Goal: Check status: Check status

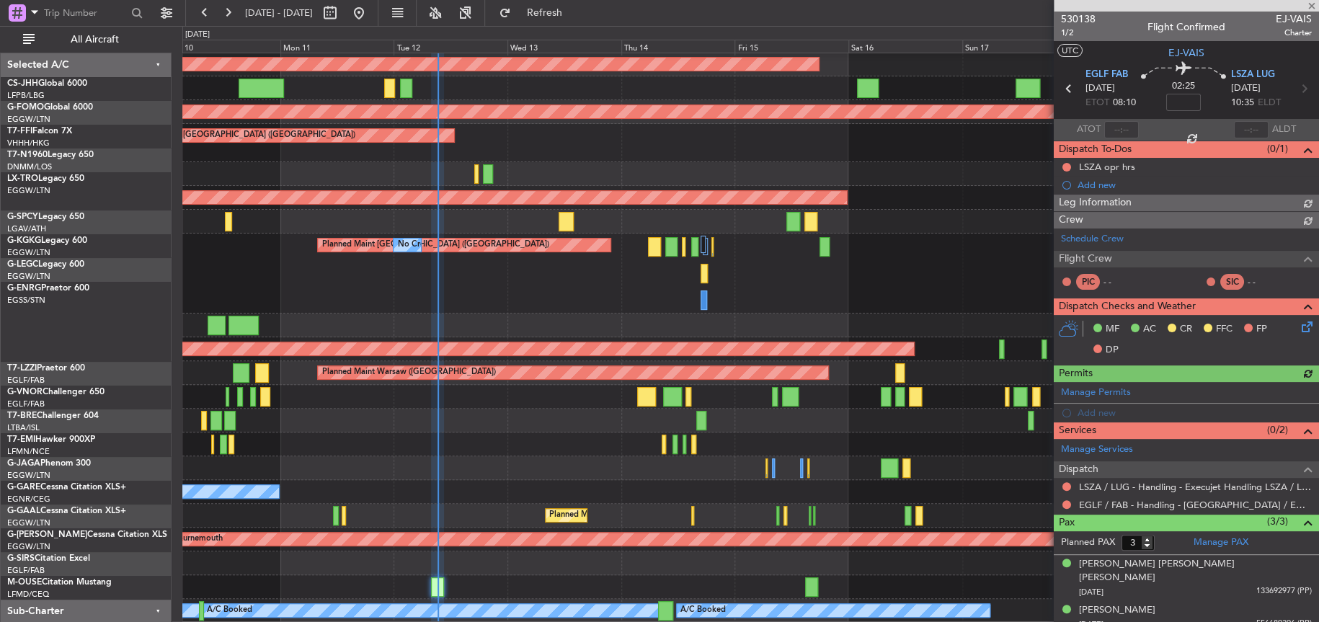
scroll to position [29, 0]
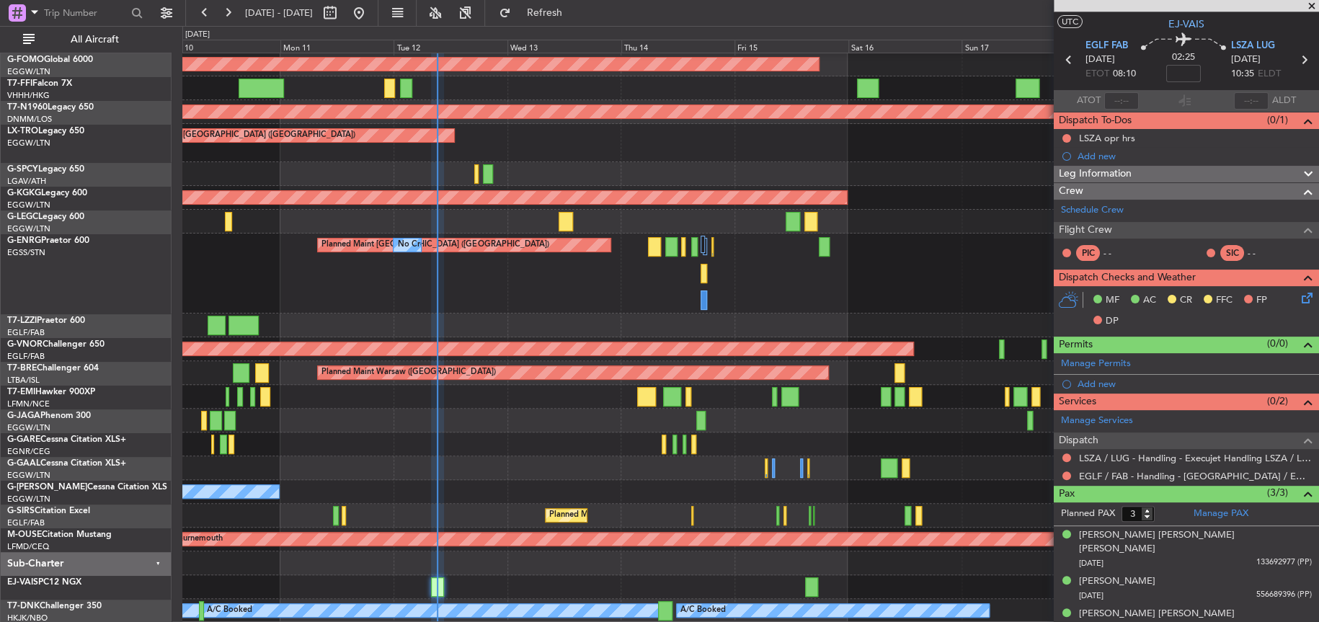
click at [859, 185] on div at bounding box center [750, 174] width 1136 height 24
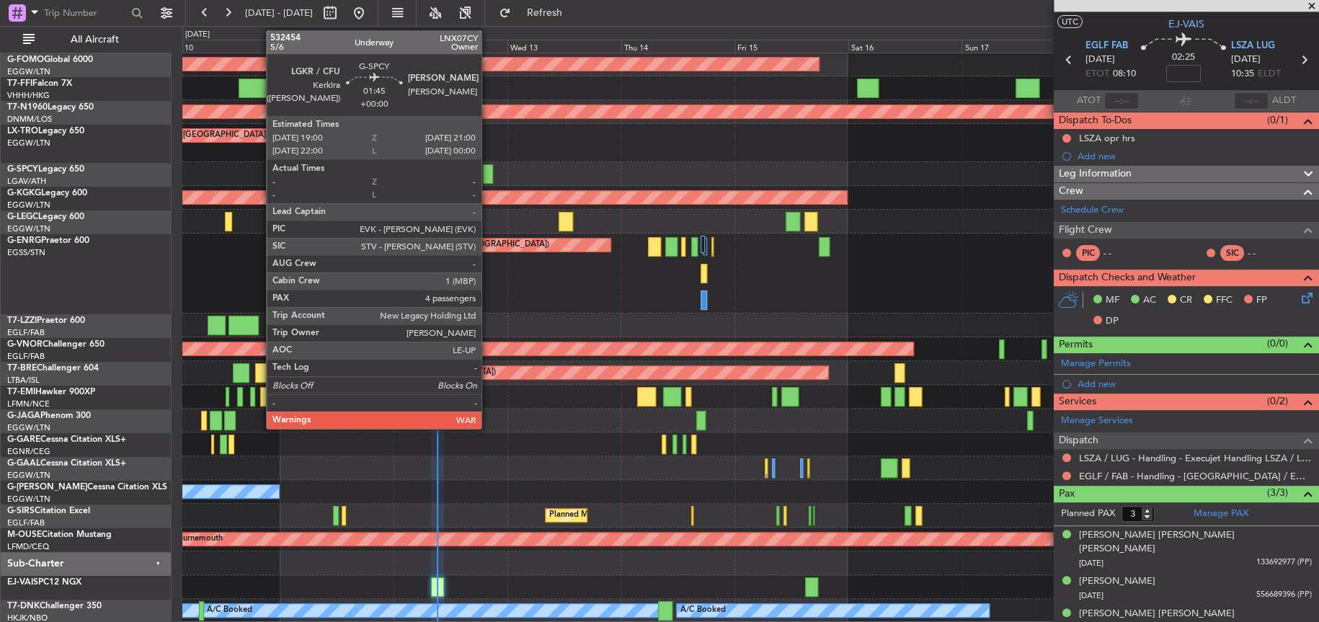
click at [488, 178] on div at bounding box center [488, 173] width 10 height 19
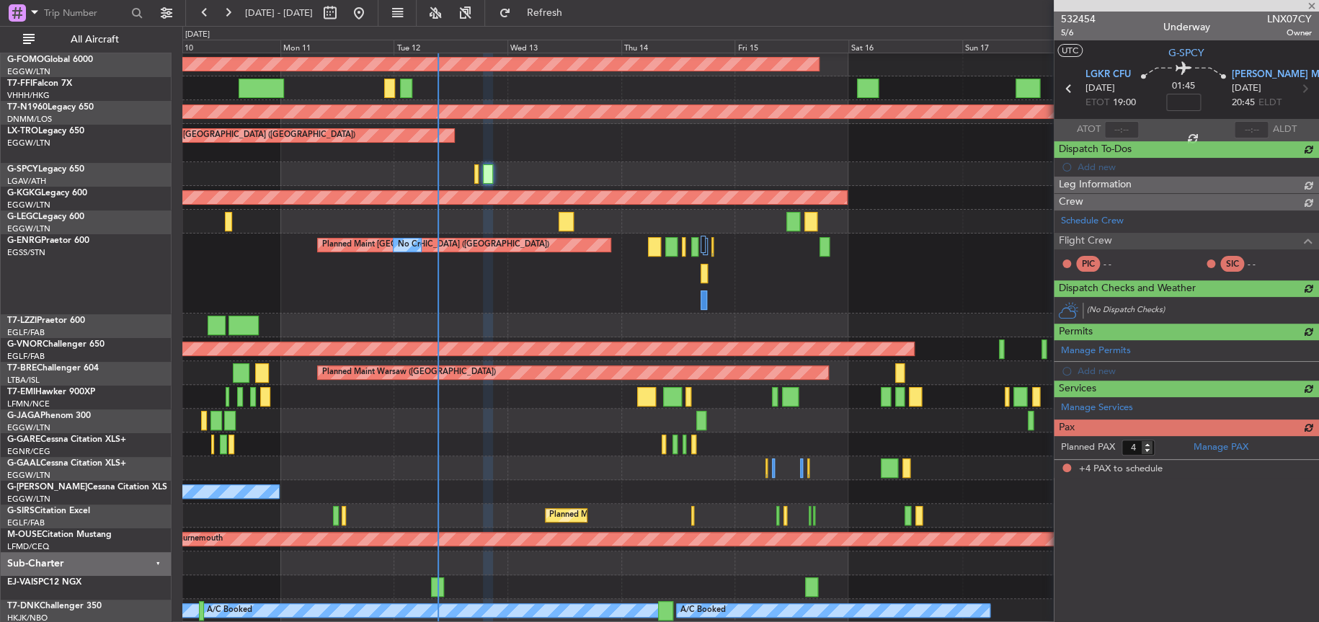
scroll to position [0, 0]
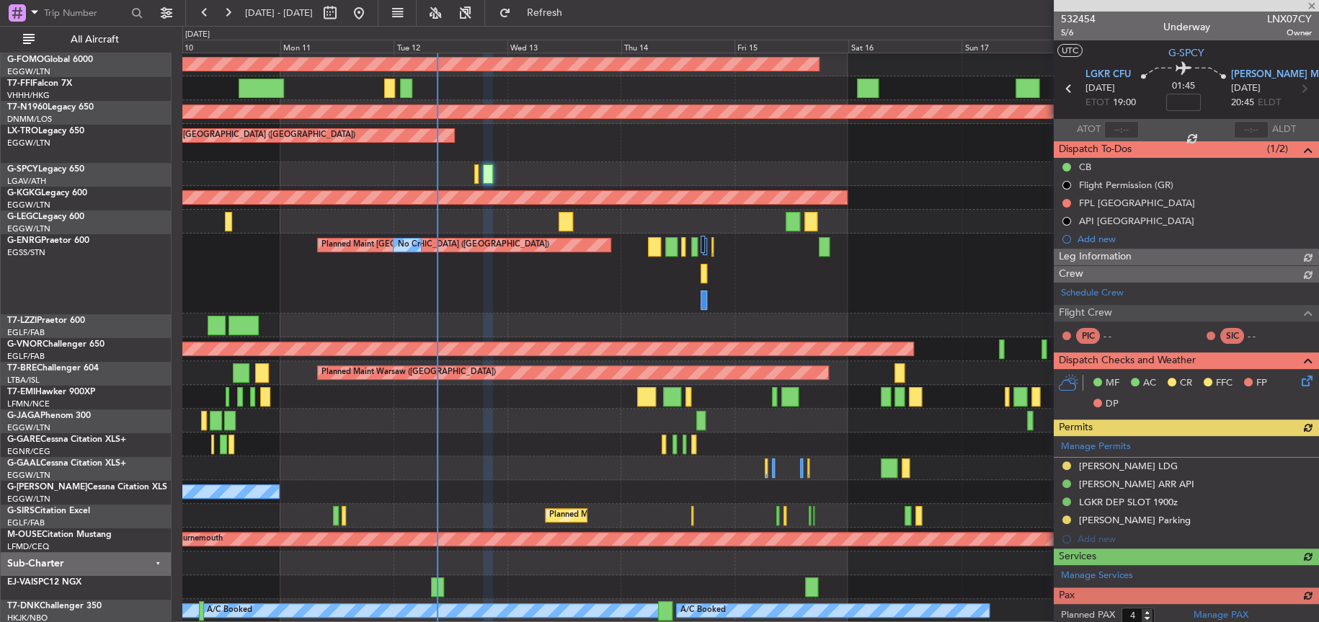
click at [1069, 5] on div at bounding box center [1186, 6] width 265 height 12
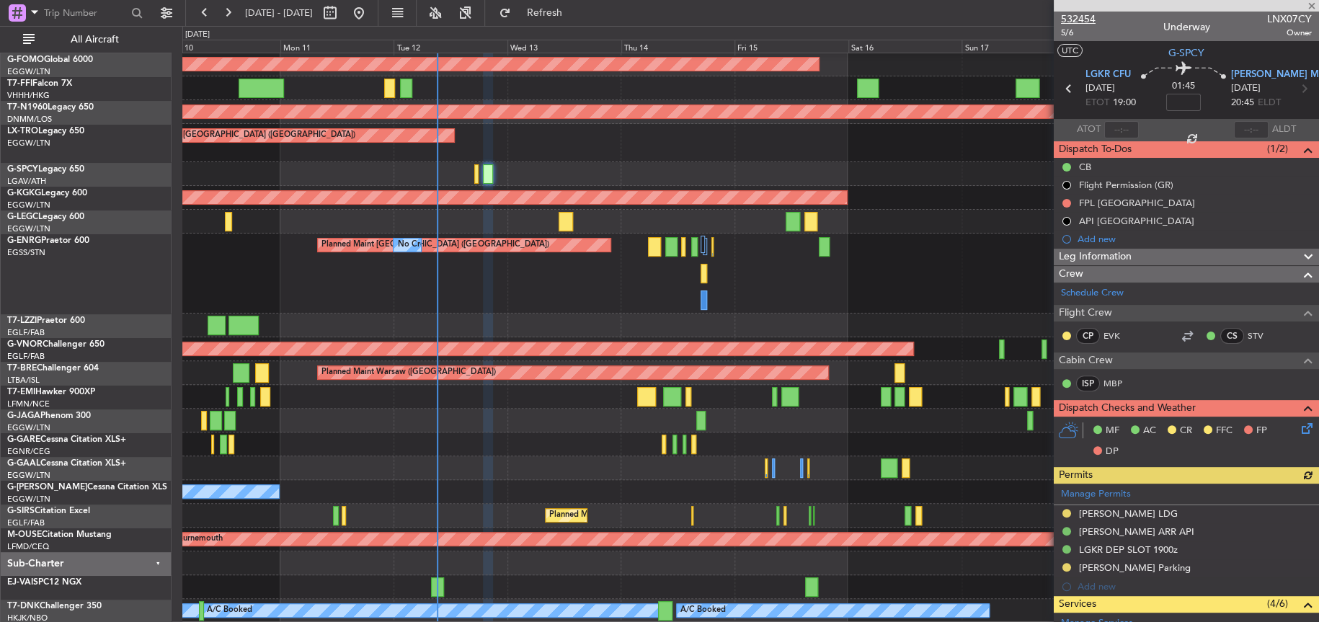
click at [1074, 17] on span "532454" at bounding box center [1078, 19] width 35 height 15
click at [1078, 17] on span "532454" at bounding box center [1078, 19] width 35 height 15
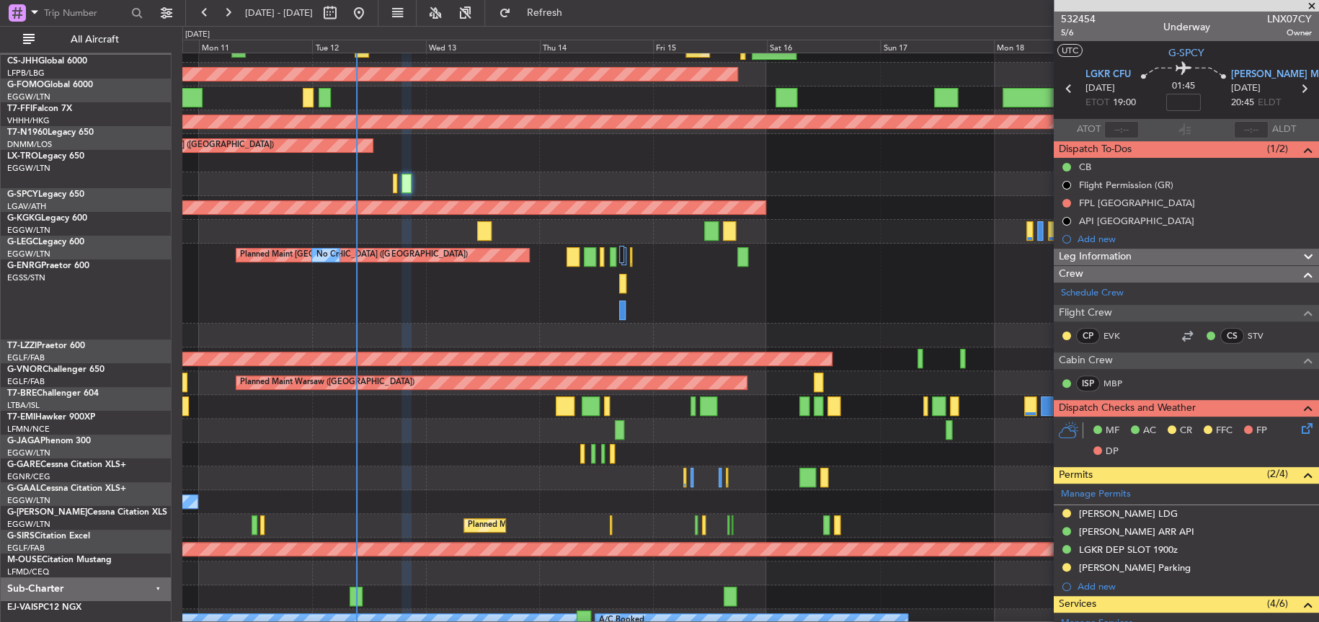
click at [508, 244] on div "A/C Unavailable [GEOGRAPHIC_DATA] ([GEOGRAPHIC_DATA])" at bounding box center [750, 232] width 1136 height 24
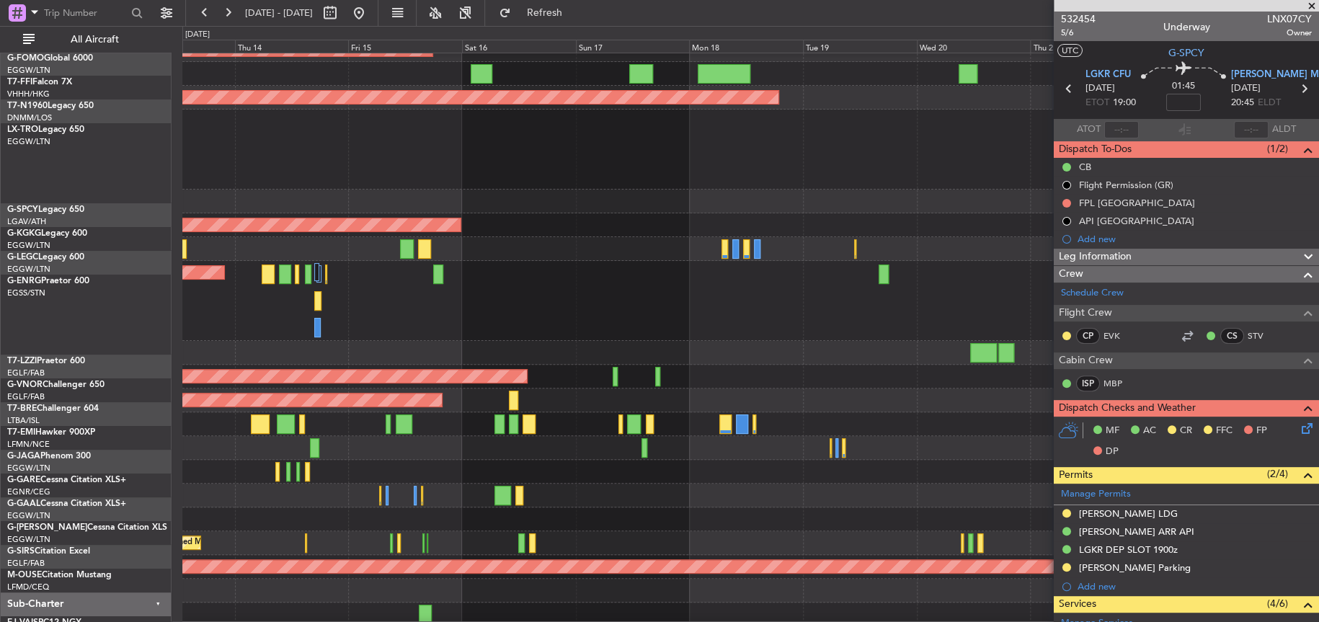
scroll to position [63, 0]
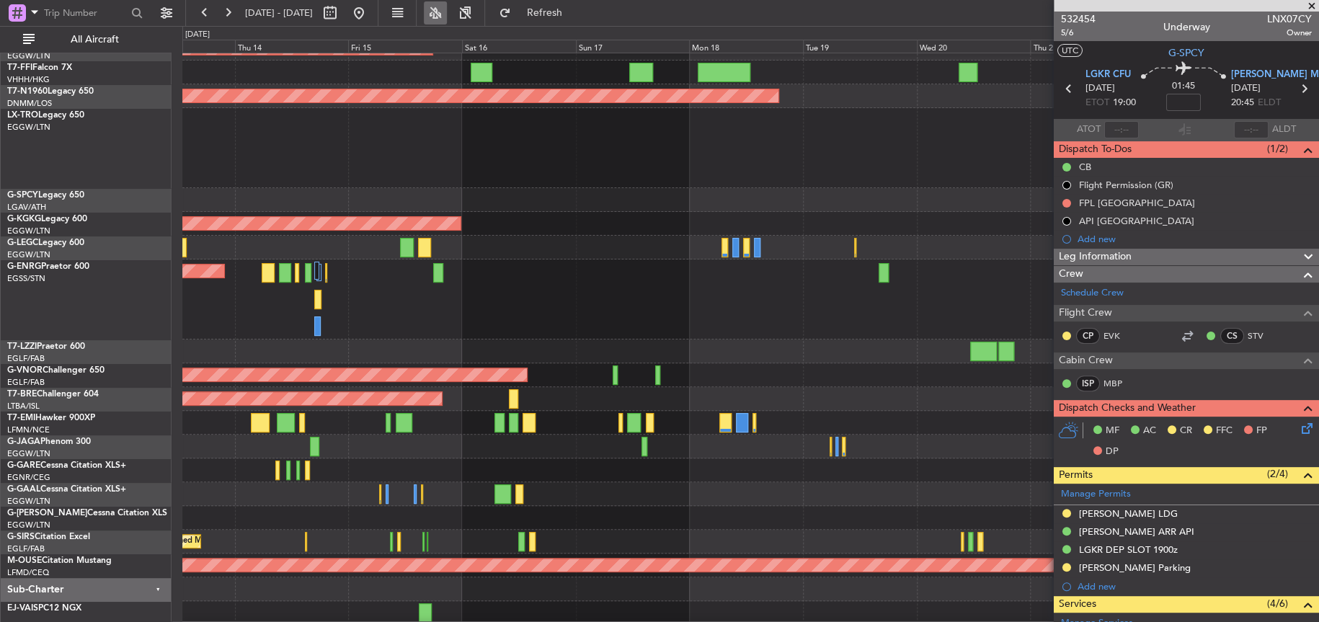
click at [447, 12] on button at bounding box center [435, 12] width 23 height 23
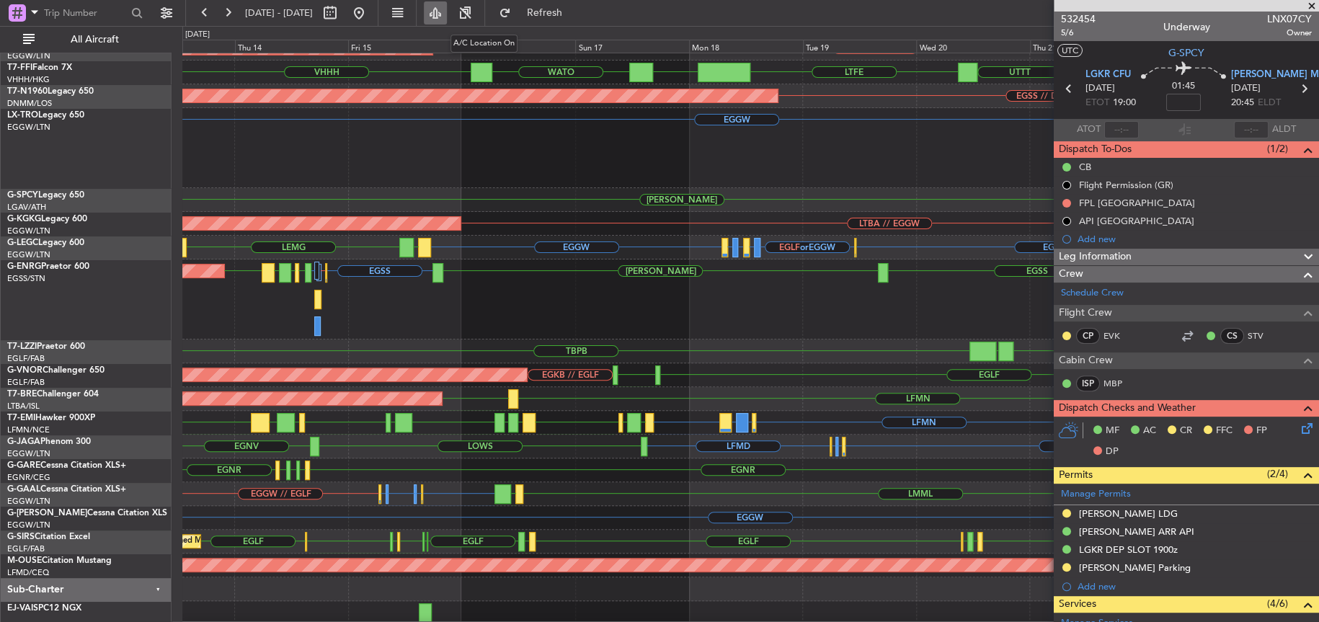
click at [447, 12] on button at bounding box center [435, 12] width 23 height 23
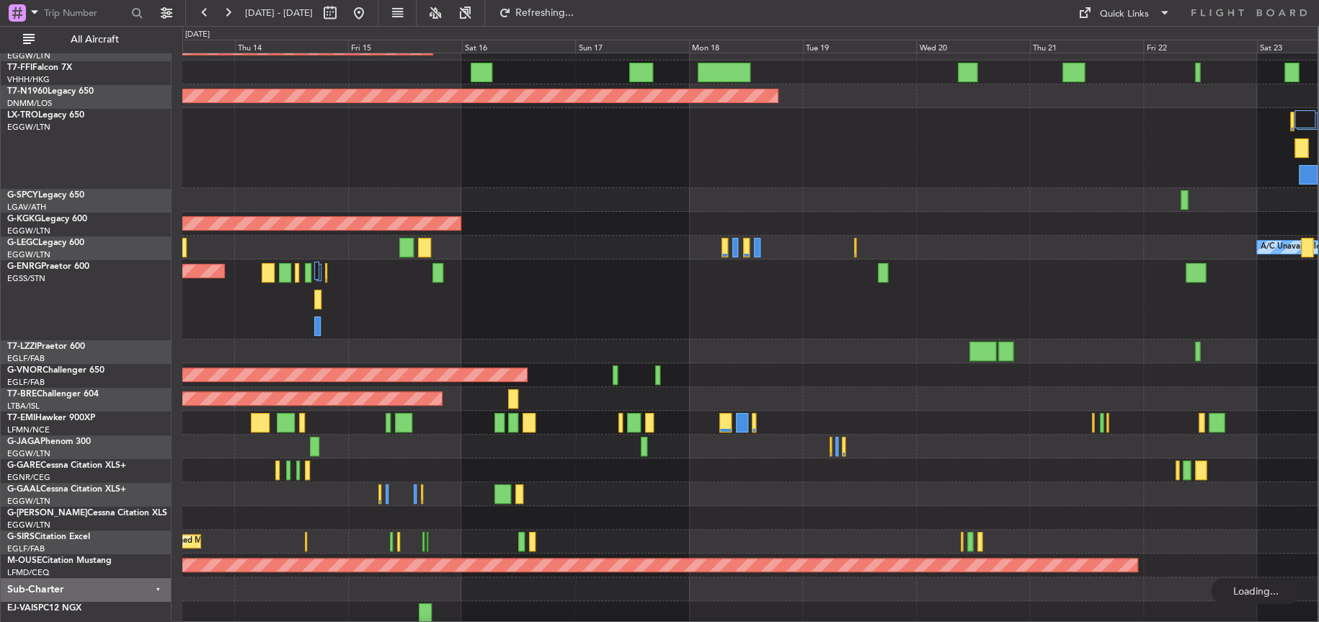
type input "0"
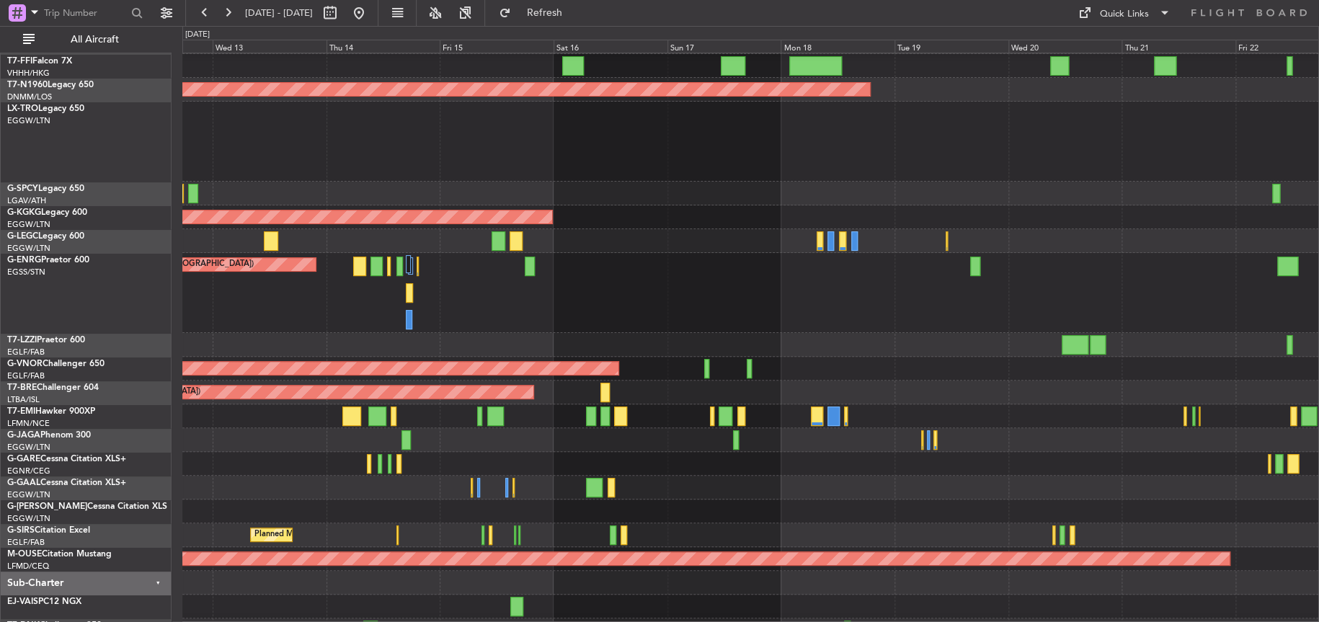
click at [813, 324] on div "Planned Maint [GEOGRAPHIC_DATA] ([GEOGRAPHIC_DATA]) No Crew" at bounding box center [750, 293] width 1136 height 80
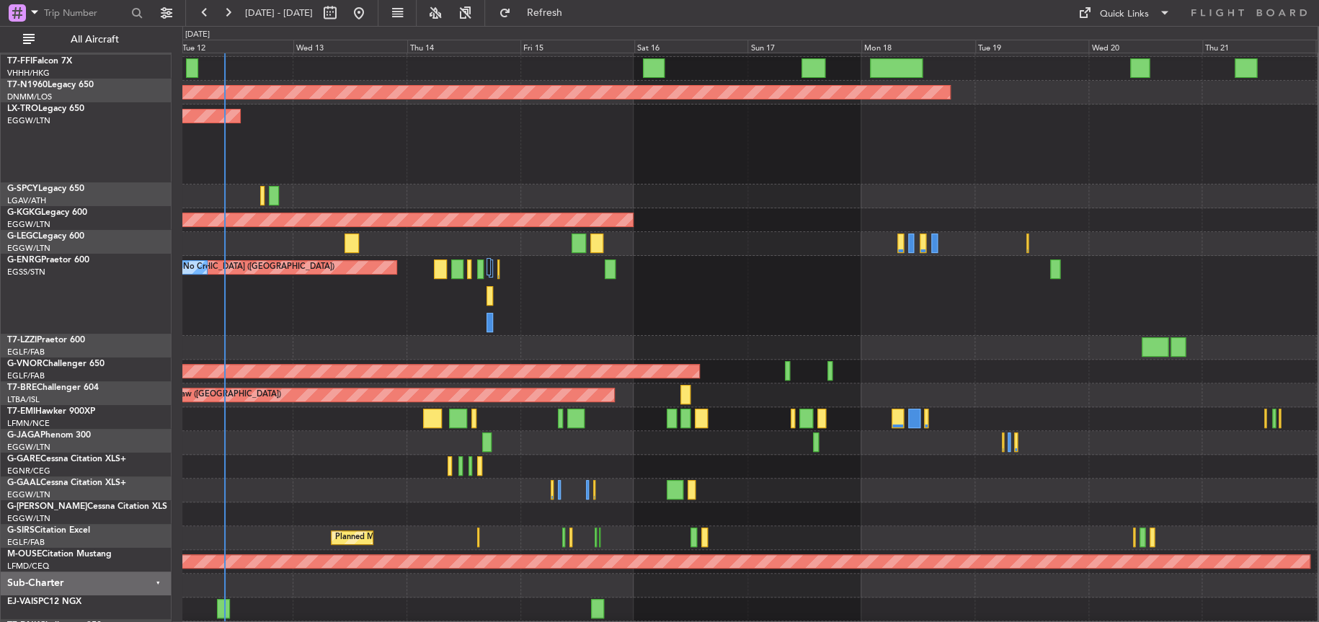
click at [811, 313] on div "Planned Maint [GEOGRAPHIC_DATA] ([GEOGRAPHIC_DATA]) No Crew" at bounding box center [750, 296] width 1136 height 80
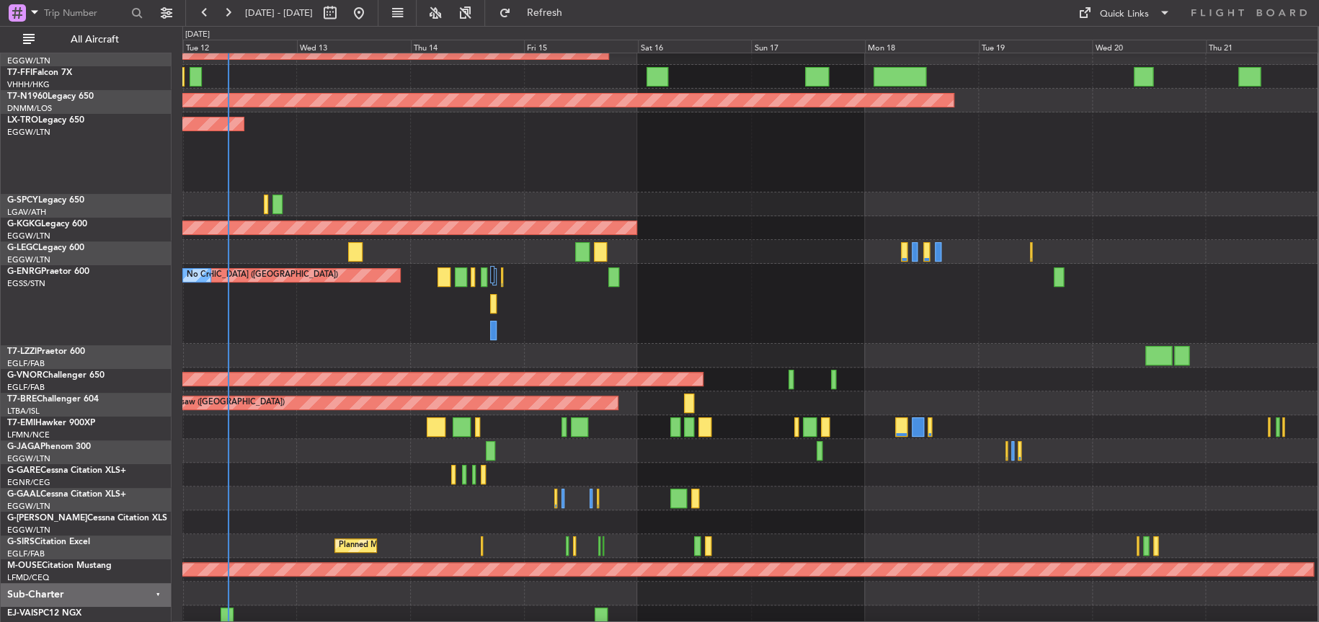
scroll to position [59, 0]
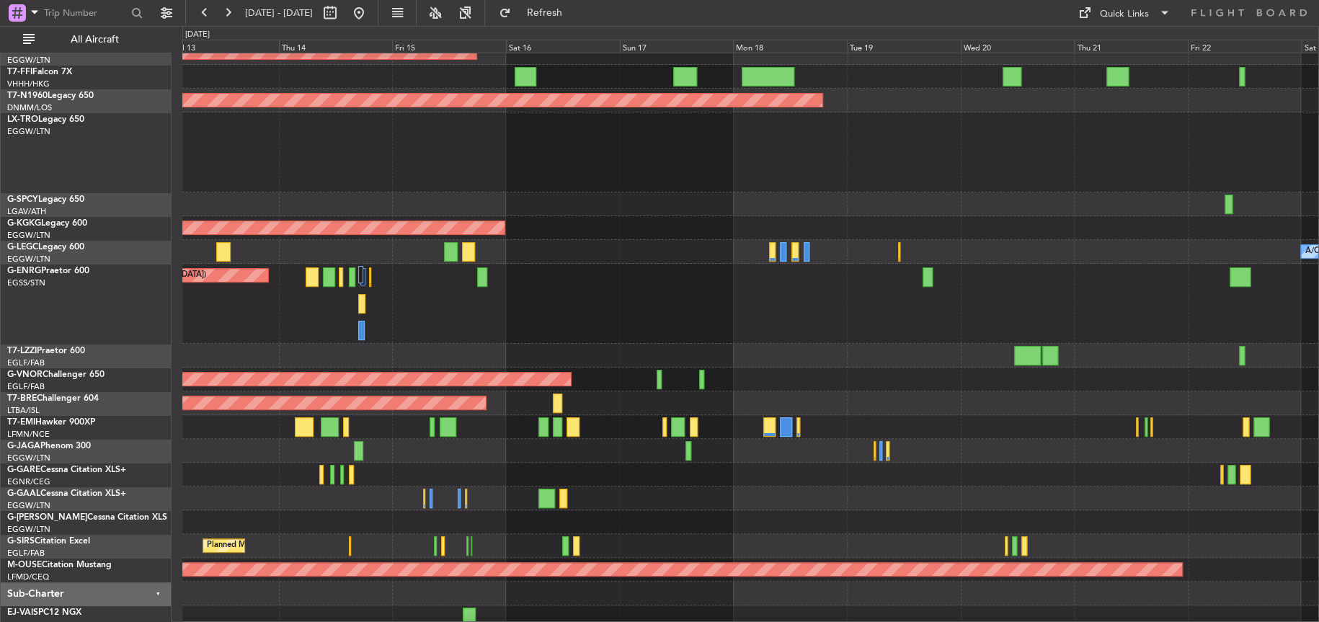
click at [696, 298] on div "Planned Maint [GEOGRAPHIC_DATA] ([GEOGRAPHIC_DATA]) No Crew" at bounding box center [750, 304] width 1136 height 80
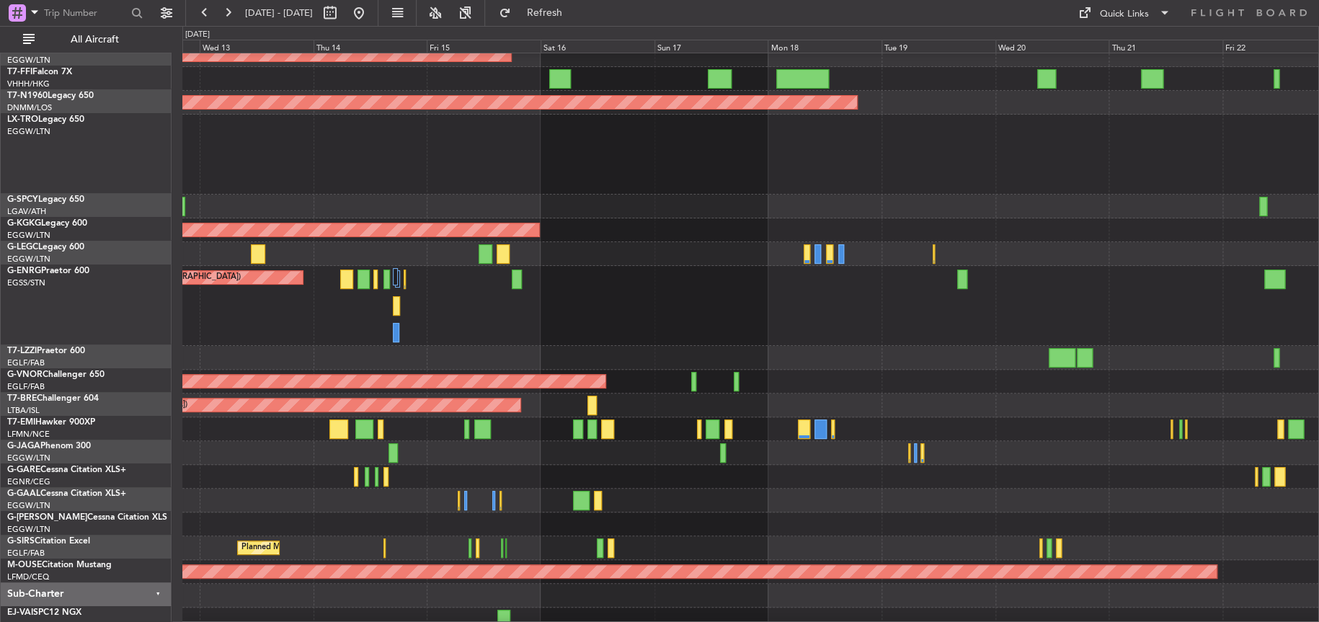
scroll to position [58, 0]
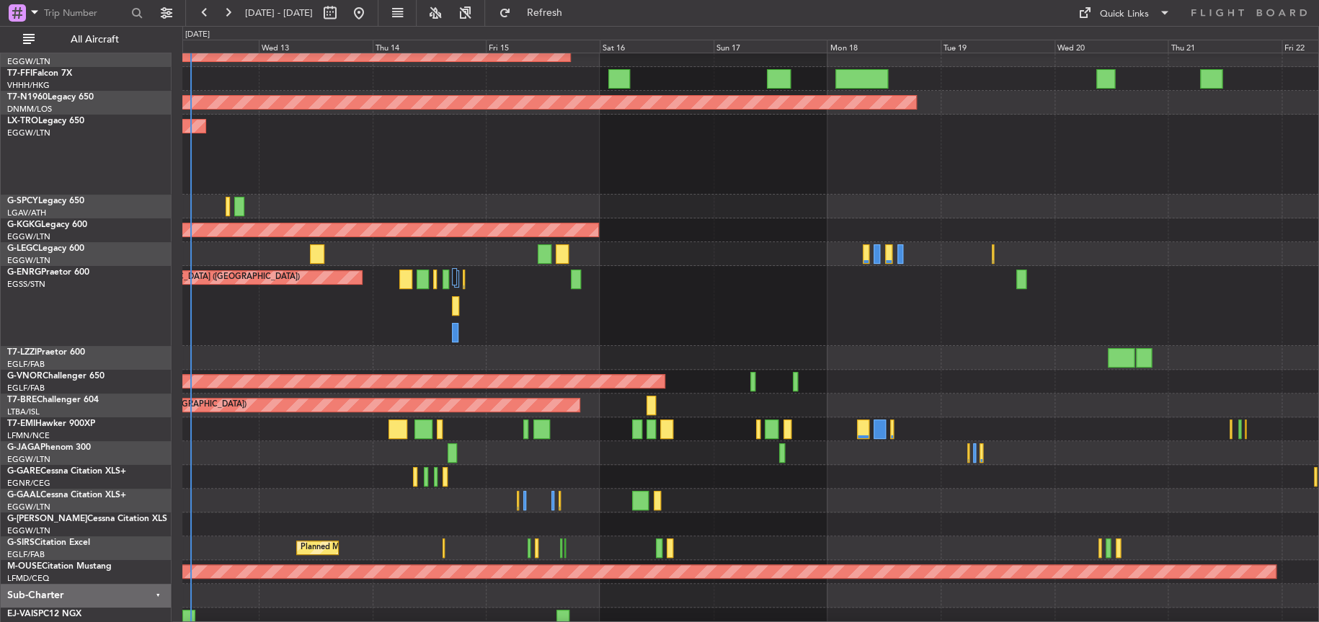
click at [422, 516] on div "Owner" at bounding box center [750, 525] width 1136 height 24
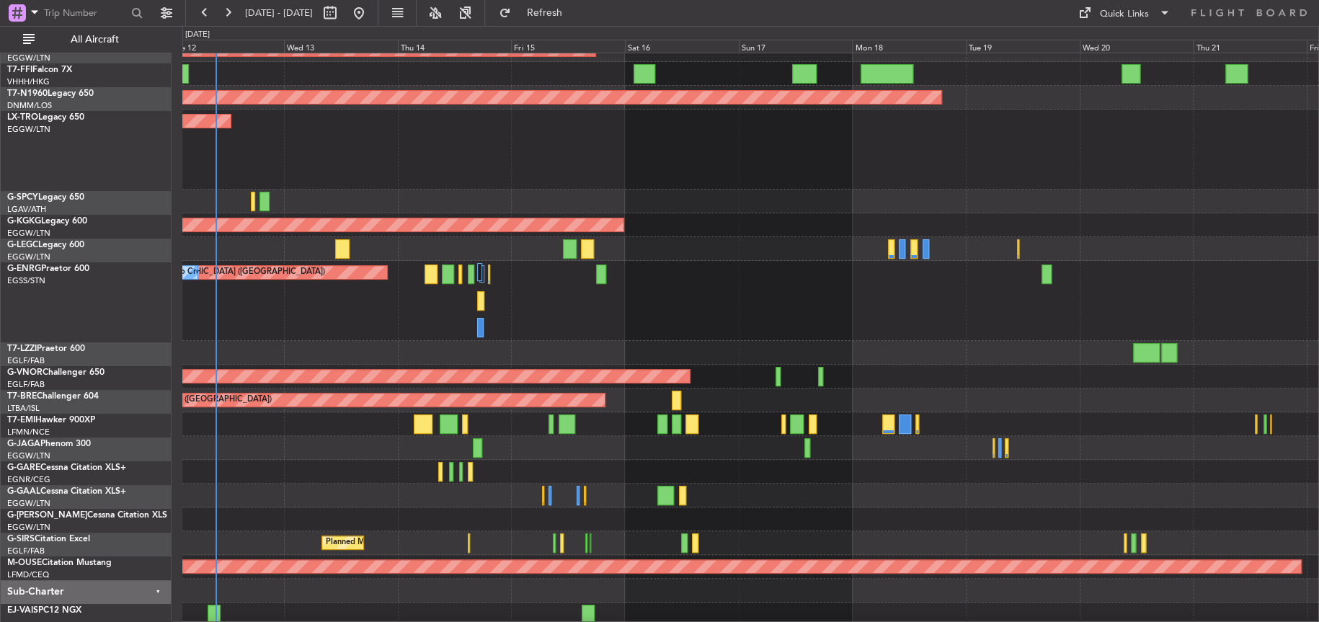
scroll to position [62, 0]
click at [327, 327] on div "Planned Maint [GEOGRAPHIC_DATA] ([GEOGRAPHIC_DATA]) No Crew" at bounding box center [750, 301] width 1136 height 80
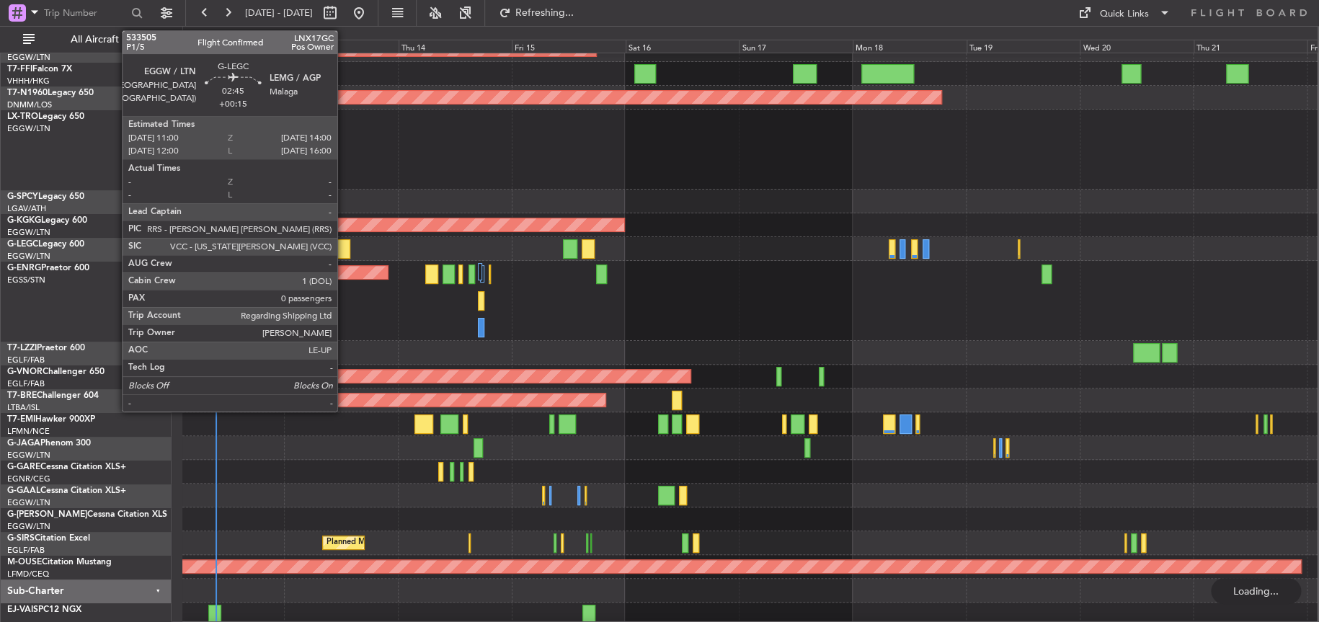
scroll to position [48, 0]
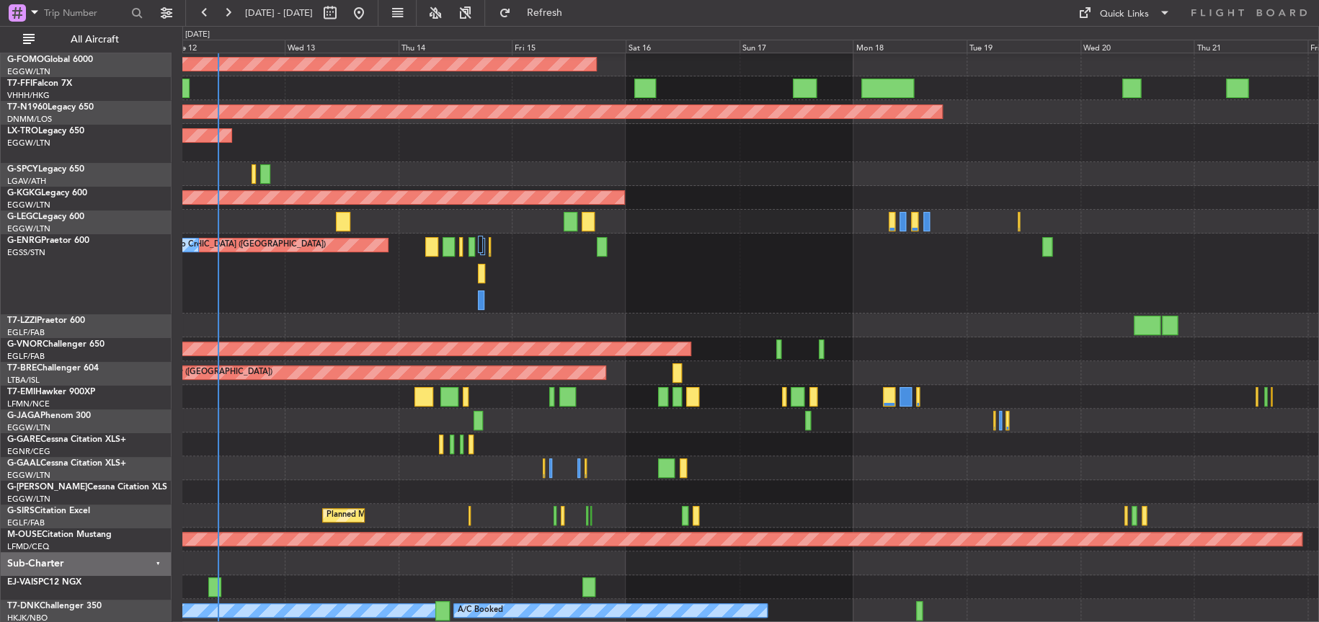
click at [278, 549] on div "Planned Maint [GEOGRAPHIC_DATA] ([GEOGRAPHIC_DATA]) Planned Maint [GEOGRAPHIC_D…" at bounding box center [750, 314] width 1136 height 618
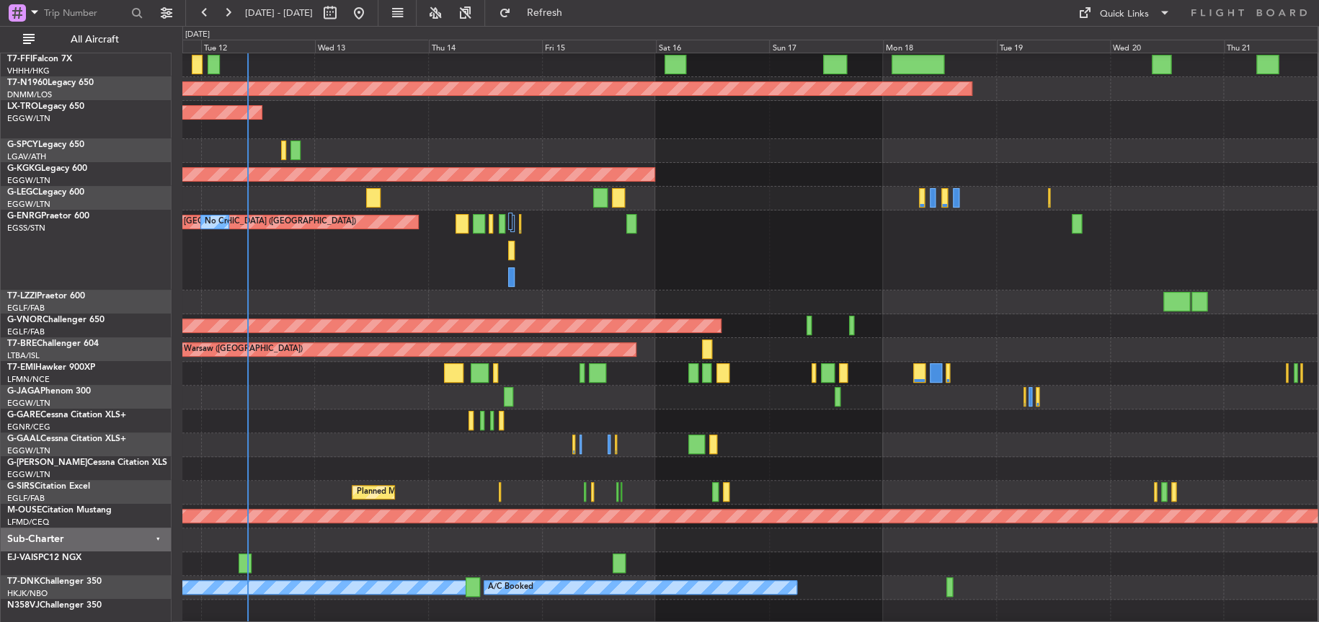
click at [516, 564] on div at bounding box center [750, 564] width 1136 height 24
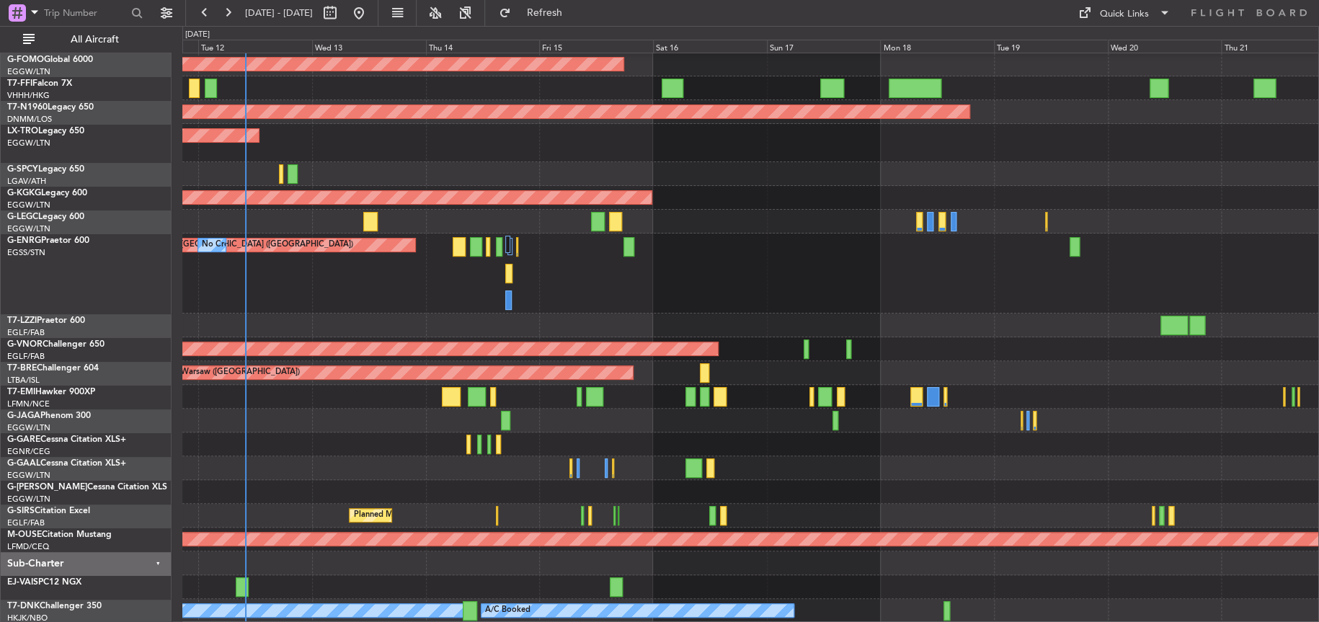
click at [472, 576] on div at bounding box center [750, 587] width 1136 height 24
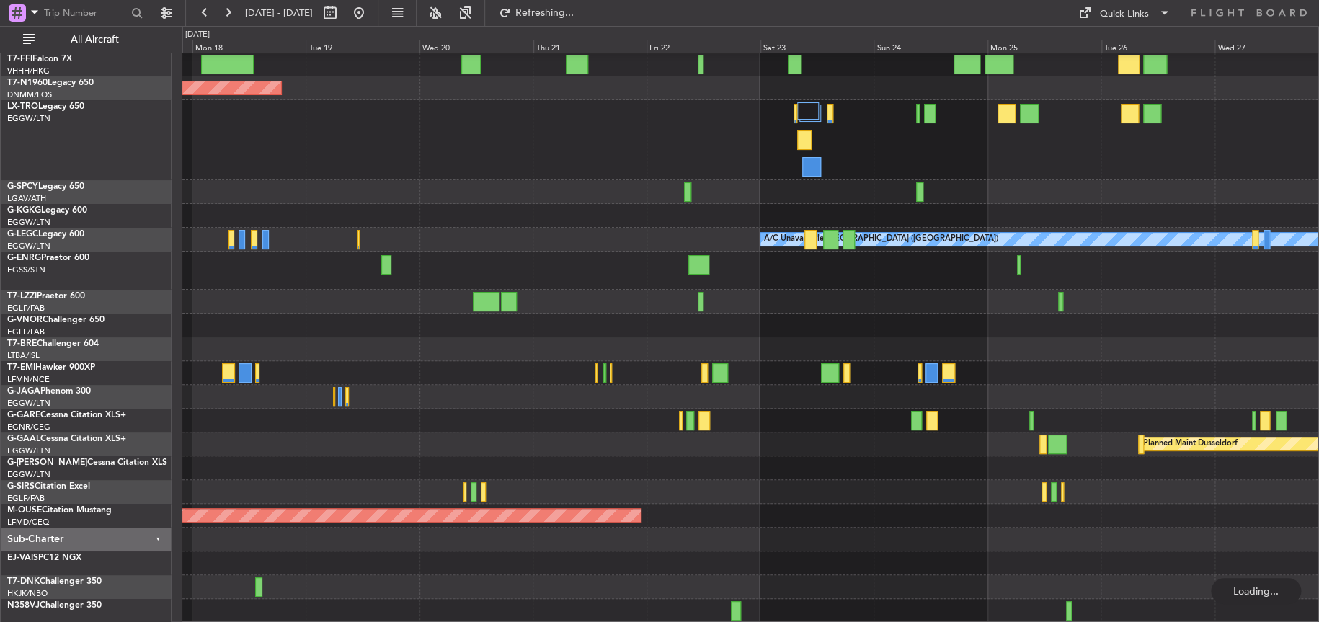
scroll to position [66, 0]
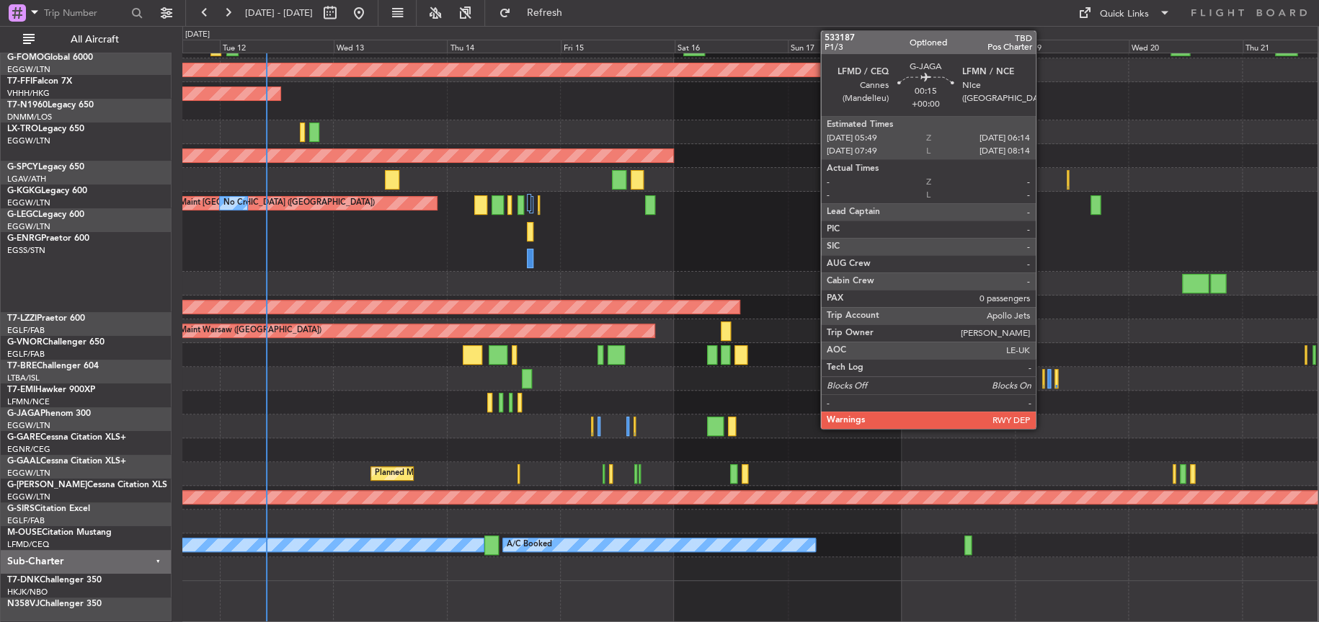
click at [1043, 412] on div at bounding box center [750, 403] width 1136 height 24
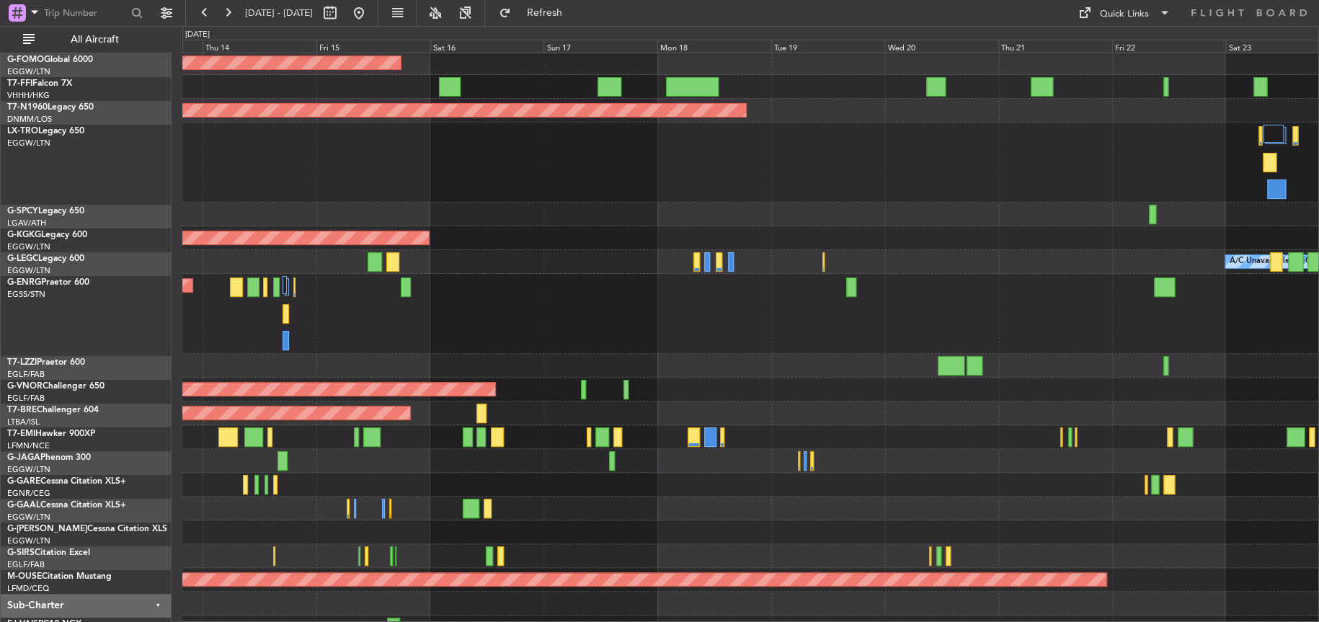
scroll to position [49, 0]
